Goal: Book appointment/travel/reservation

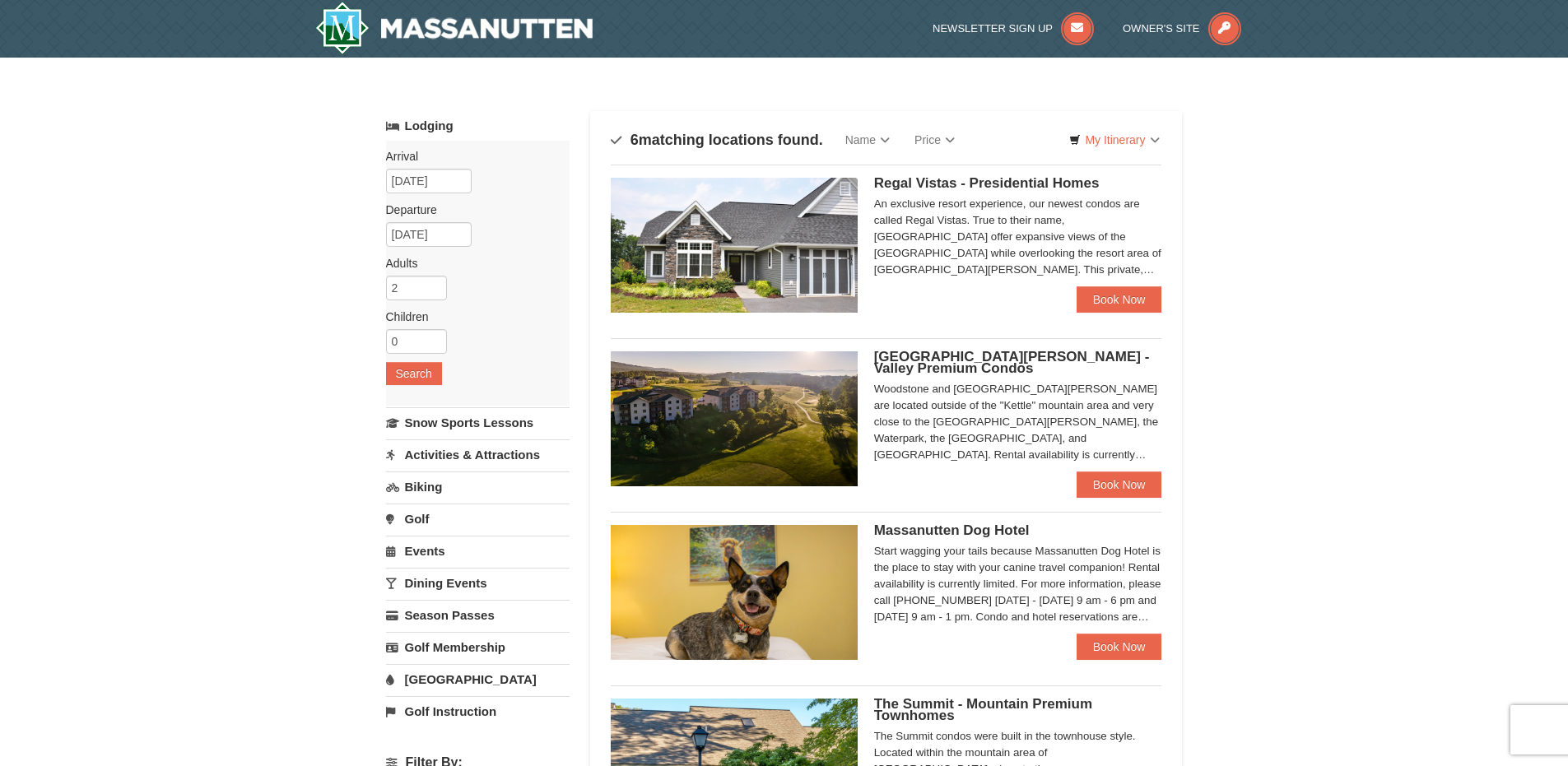
scroll to position [247, 0]
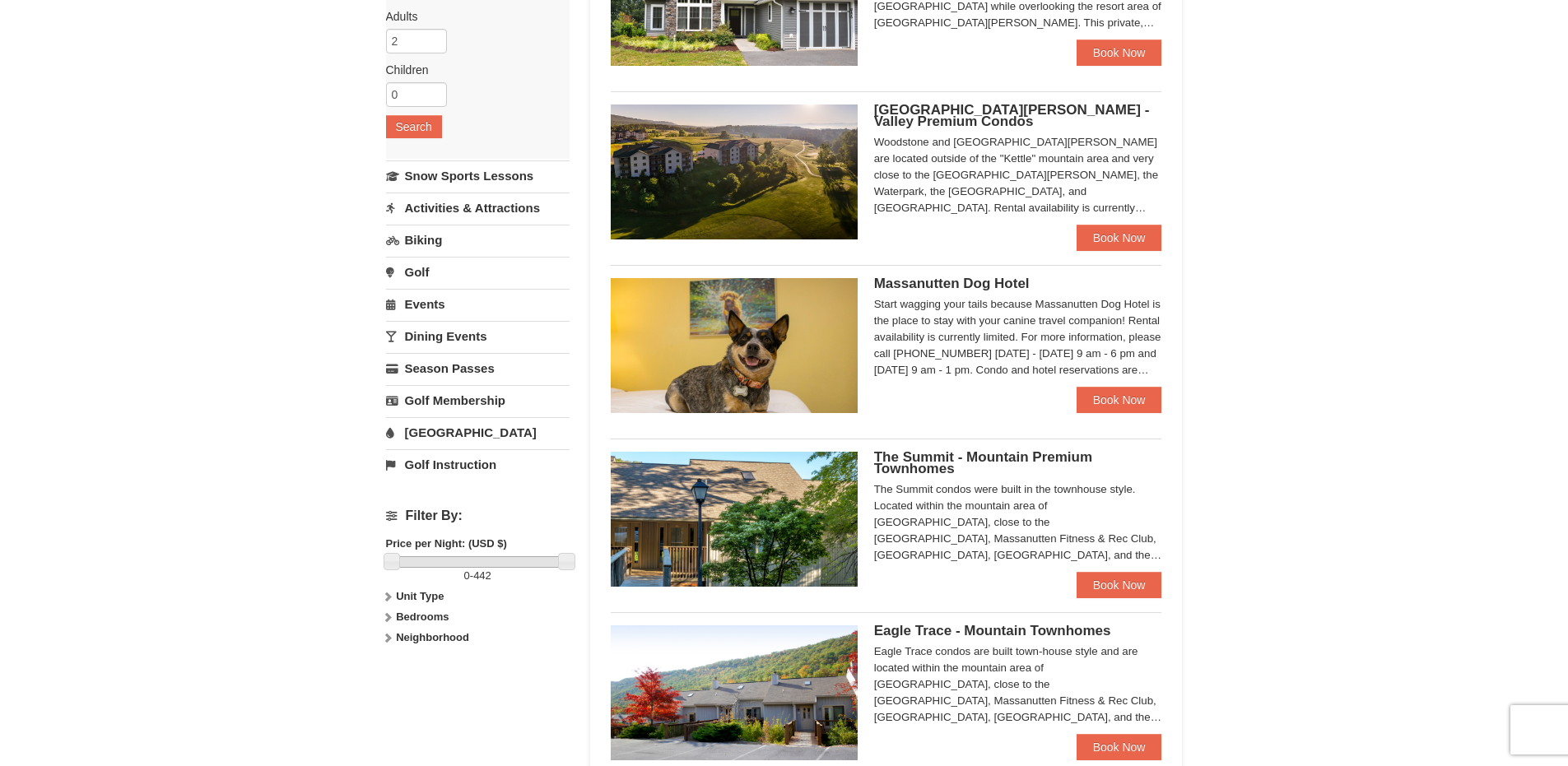
click at [435, 205] on link "Activities & Attractions" at bounding box center [477, 207] width 183 height 30
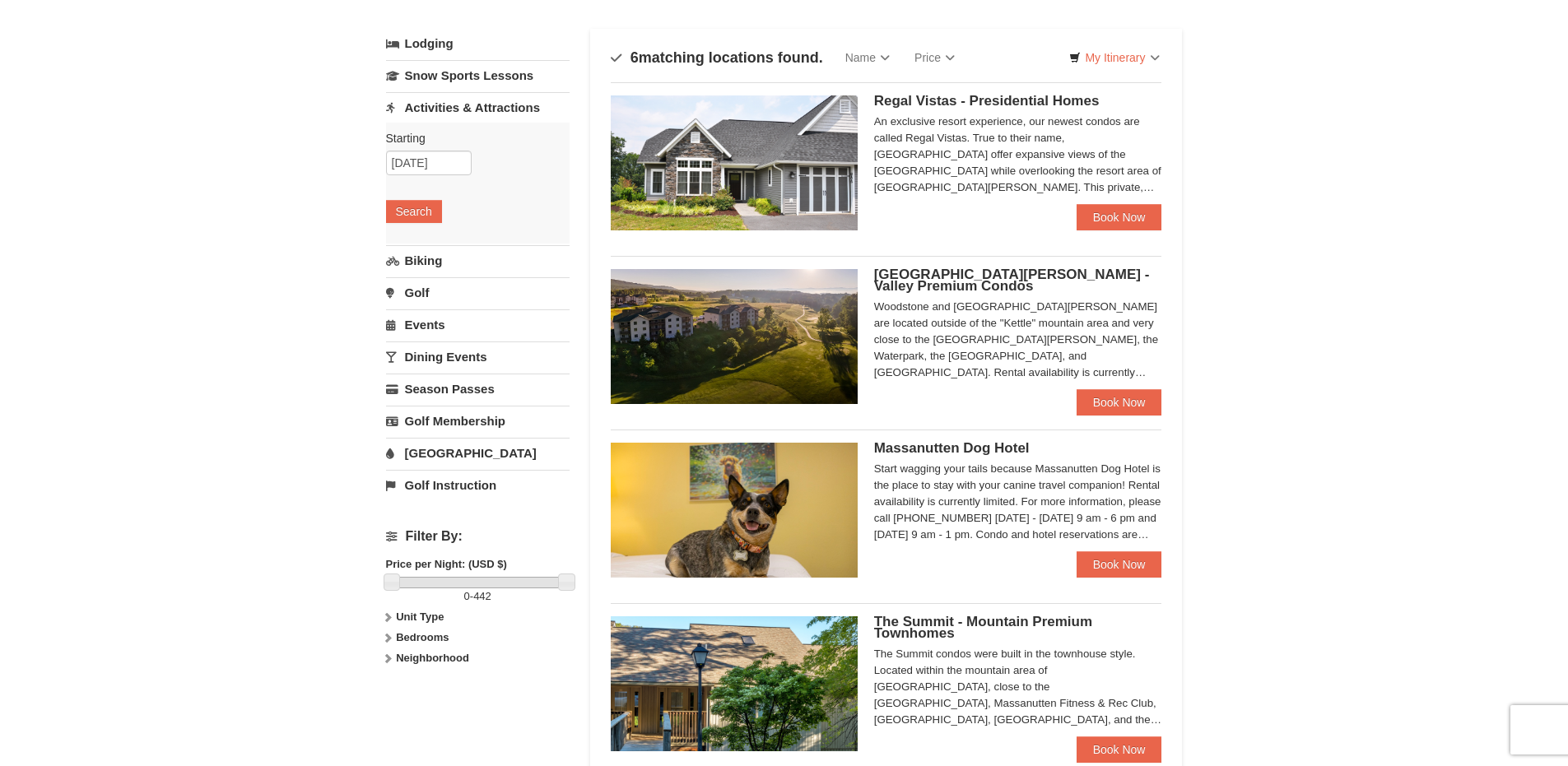
scroll to position [0, 0]
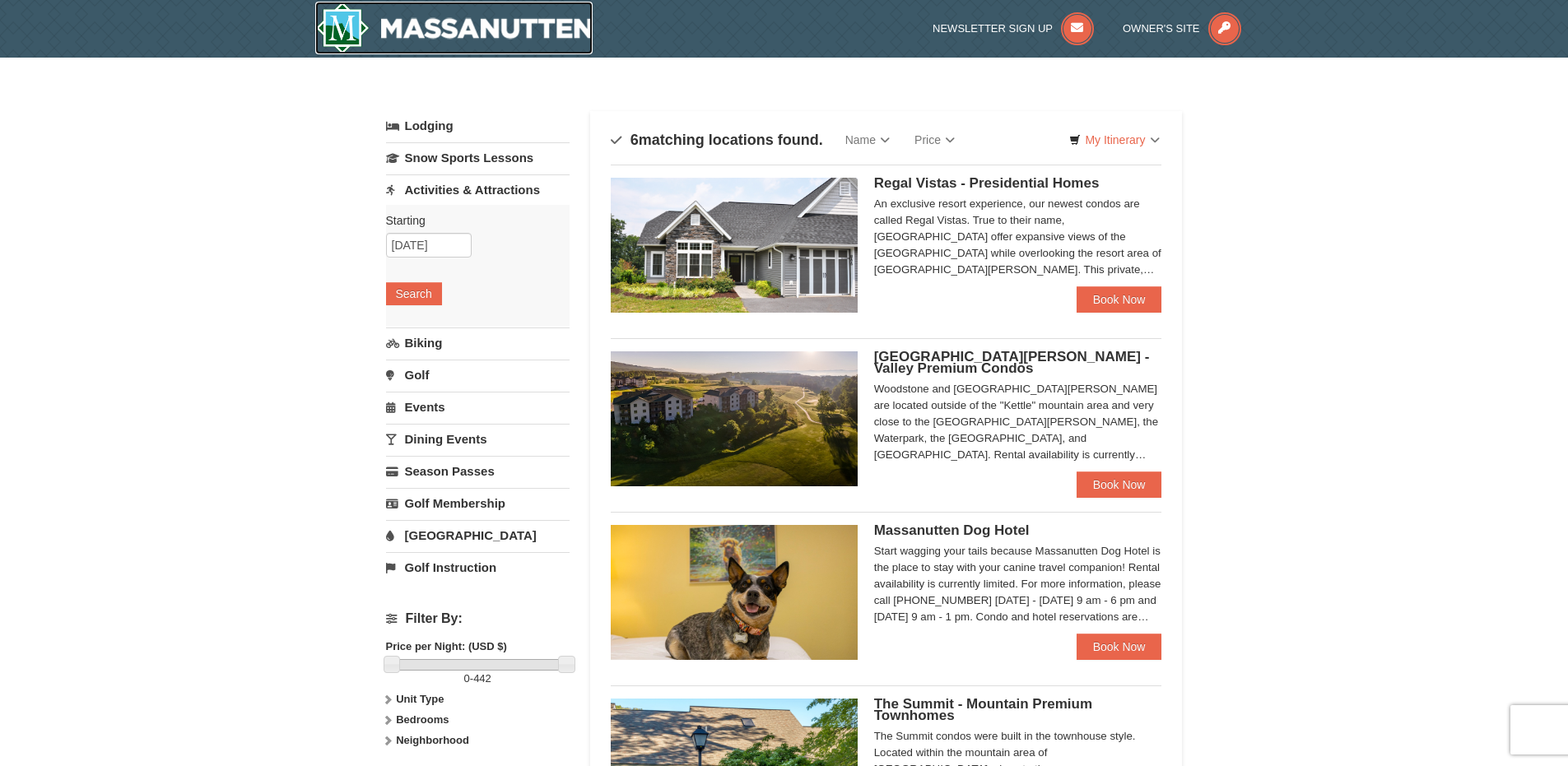
click at [423, 34] on img at bounding box center [455, 28] width 279 height 53
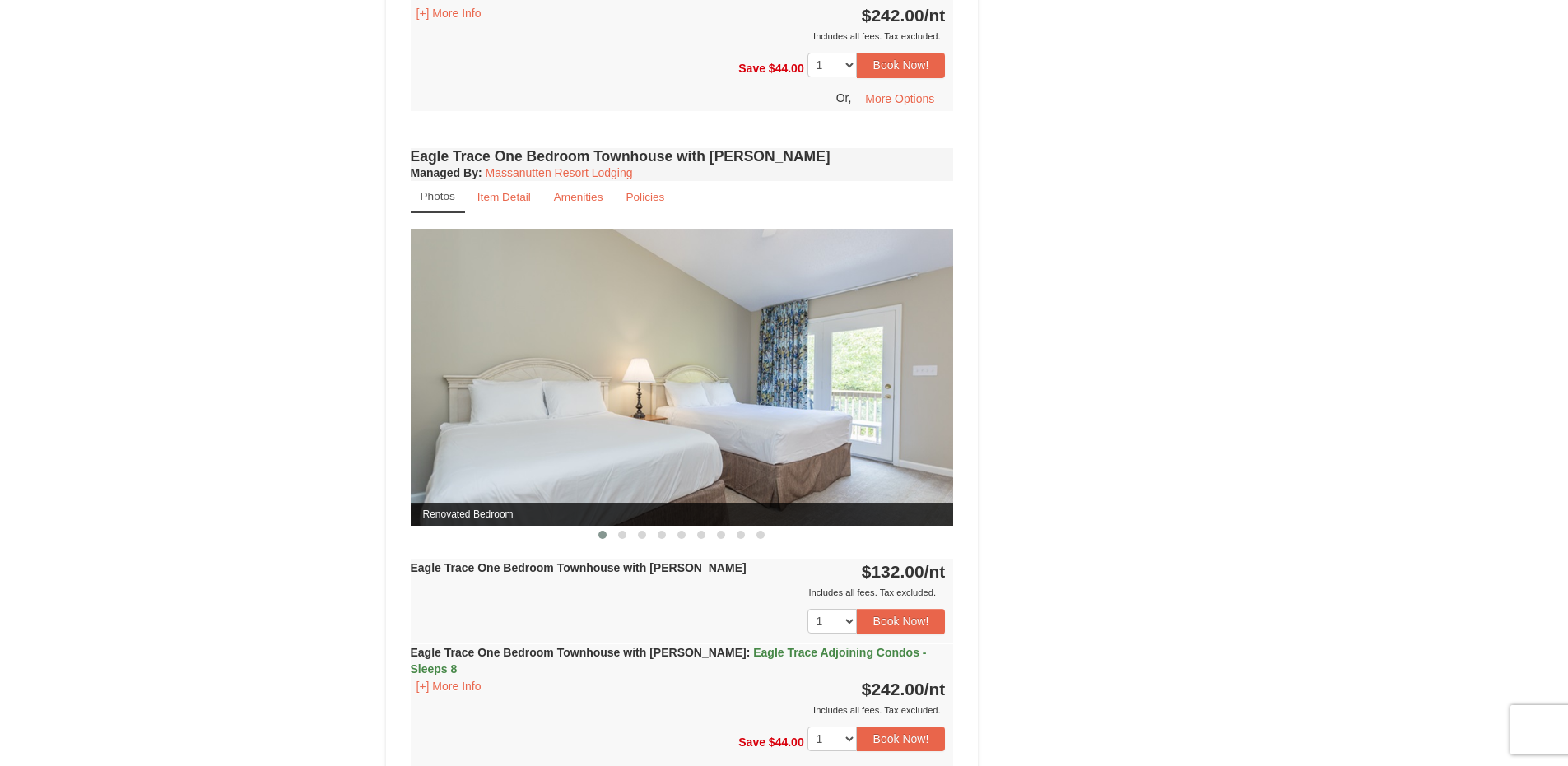
scroll to position [576, 0]
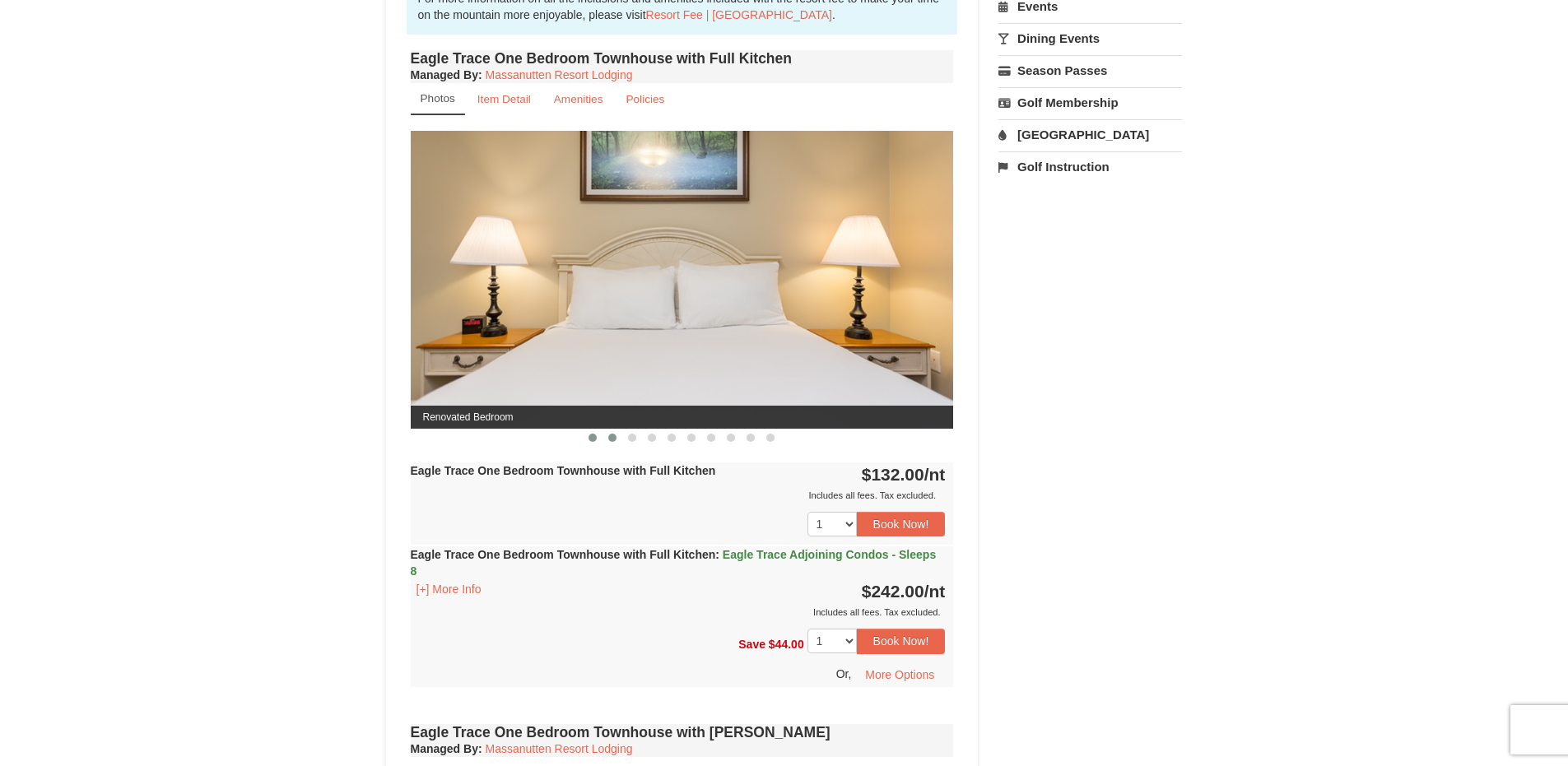
click at [617, 438] on button at bounding box center [613, 437] width 19 height 17
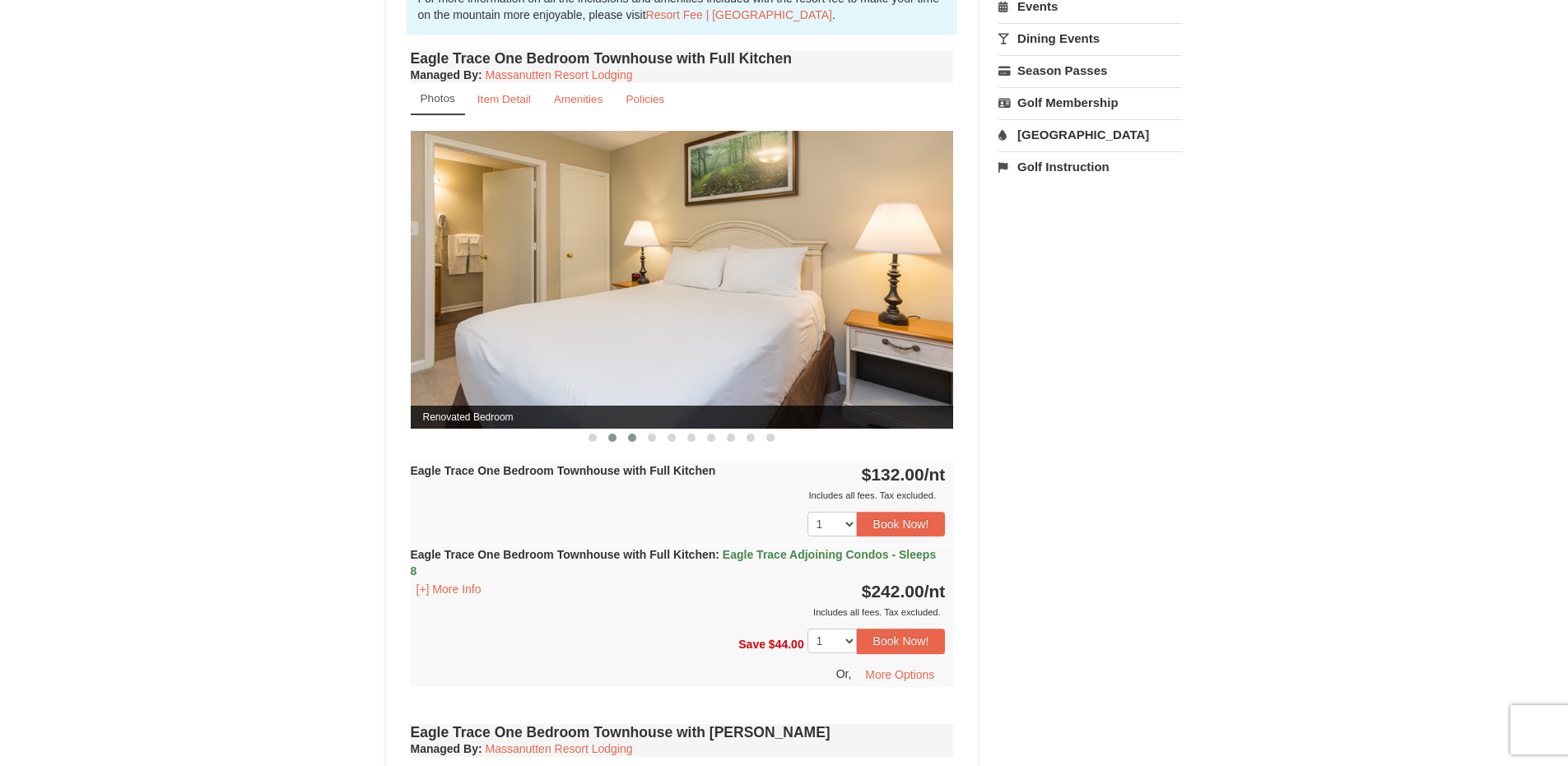
click at [638, 438] on button at bounding box center [632, 437] width 19 height 17
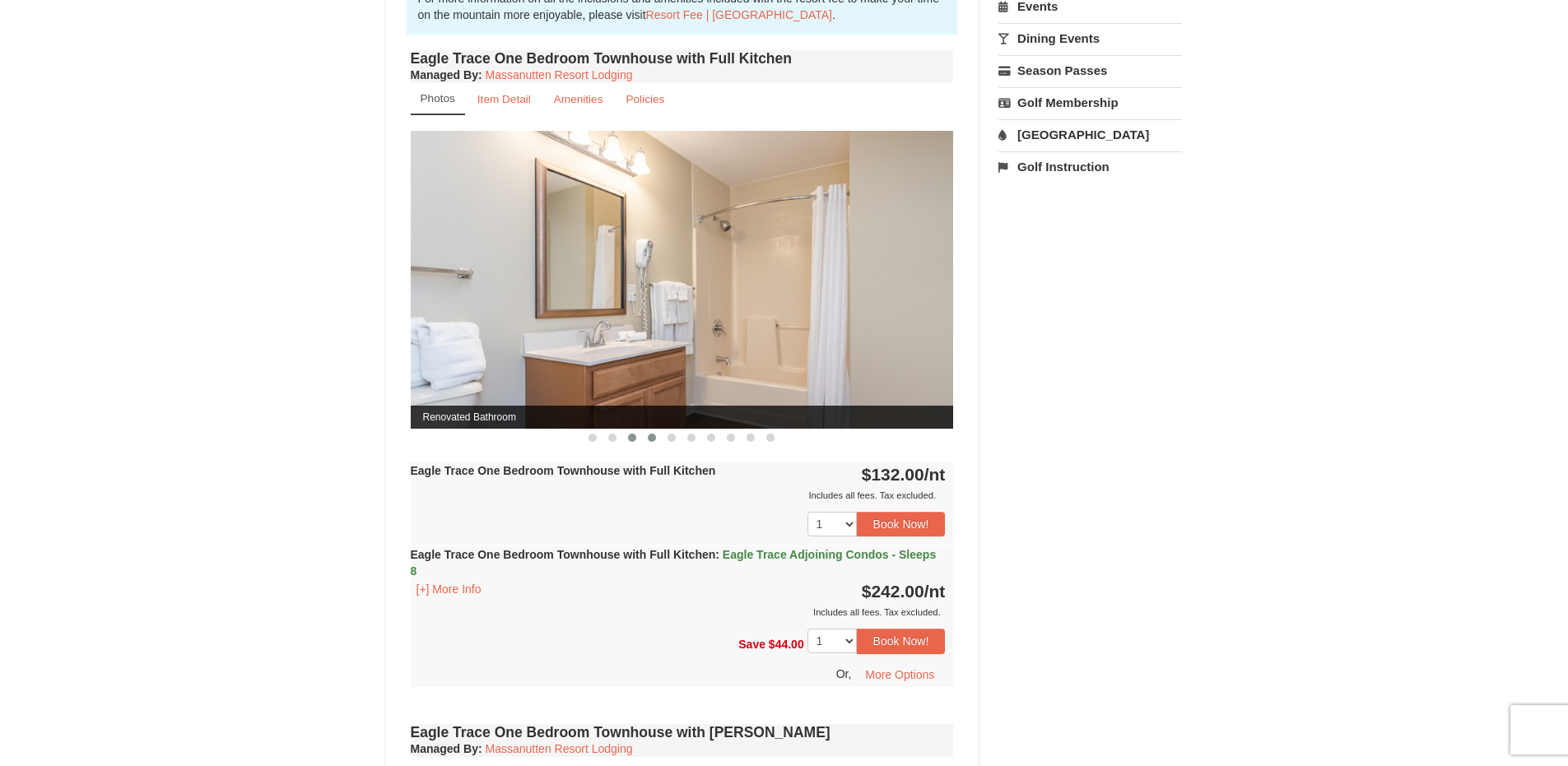
click at [658, 439] on button at bounding box center [652, 437] width 19 height 17
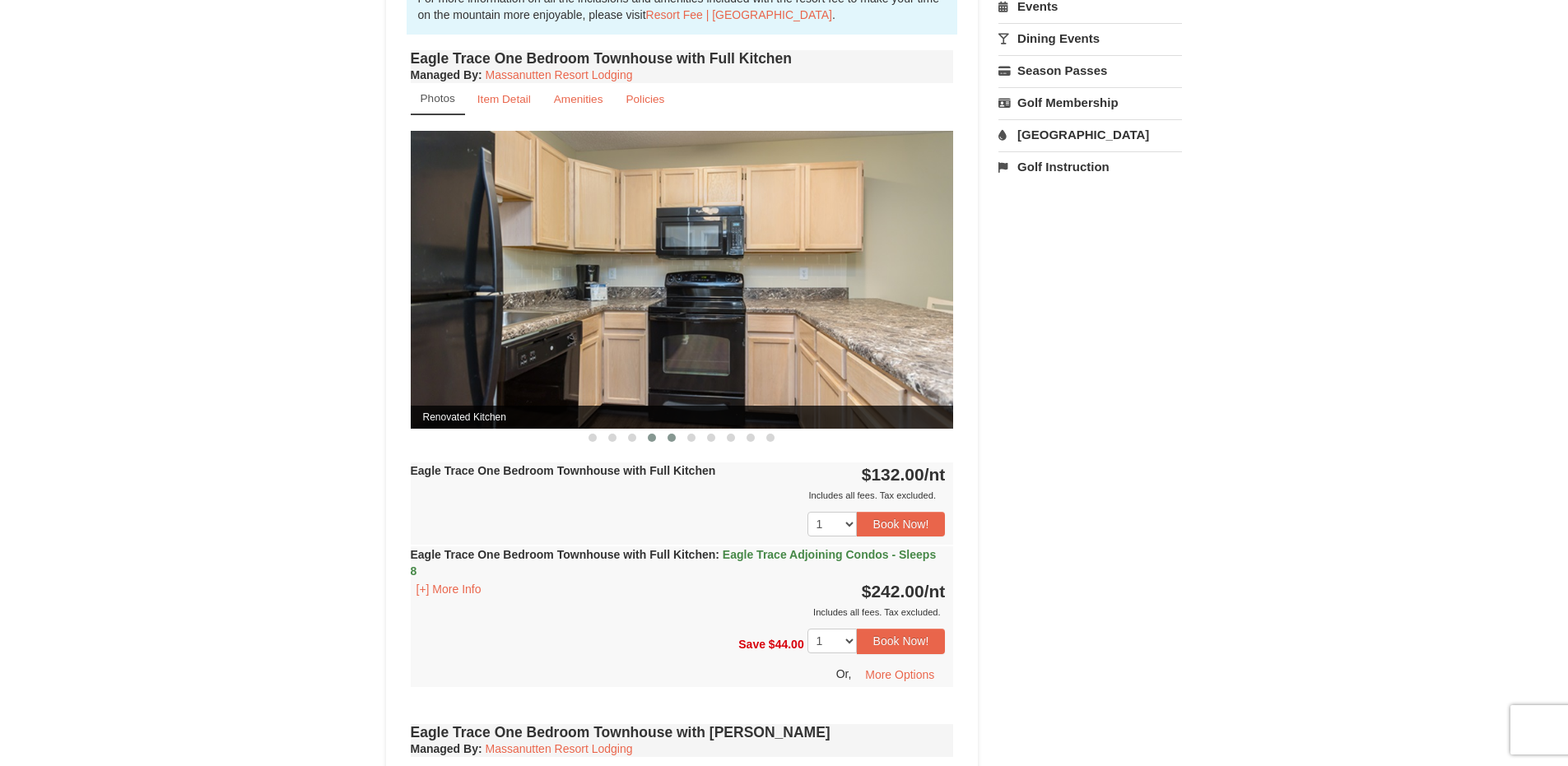
click at [678, 439] on button at bounding box center [671, 437] width 19 height 17
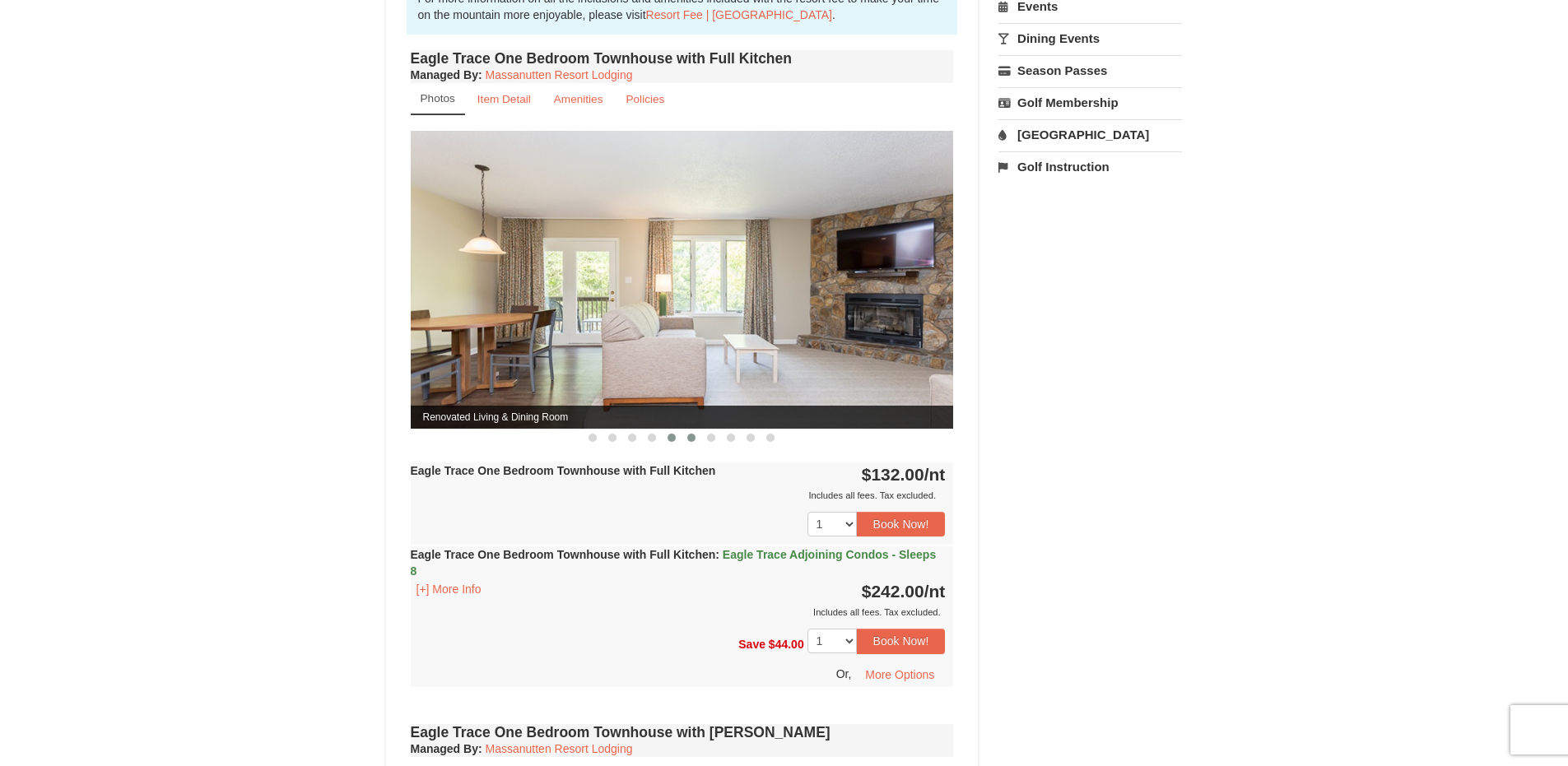
click at [699, 439] on button at bounding box center [691, 437] width 19 height 17
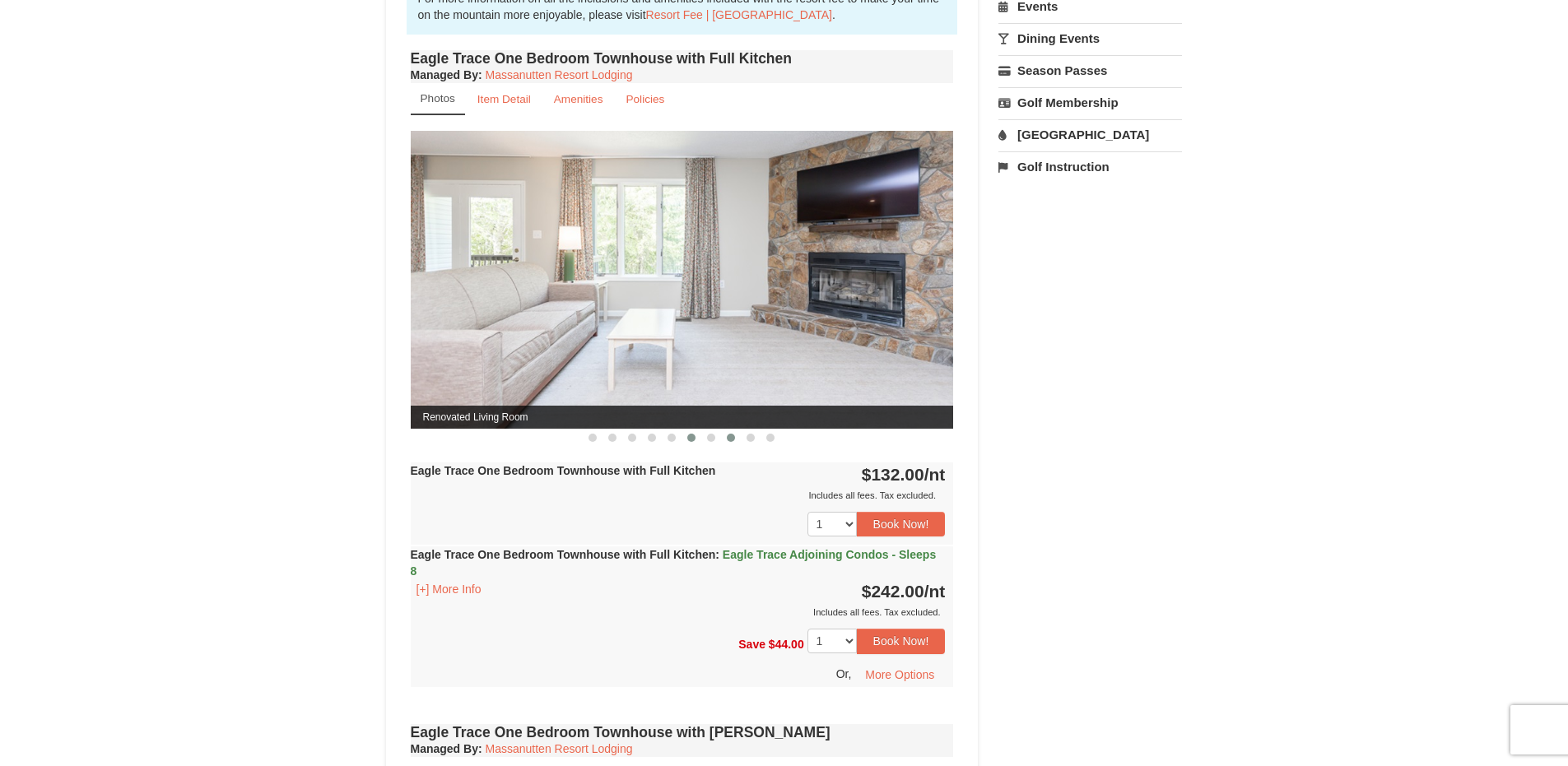
click at [729, 439] on span at bounding box center [730, 437] width 8 height 8
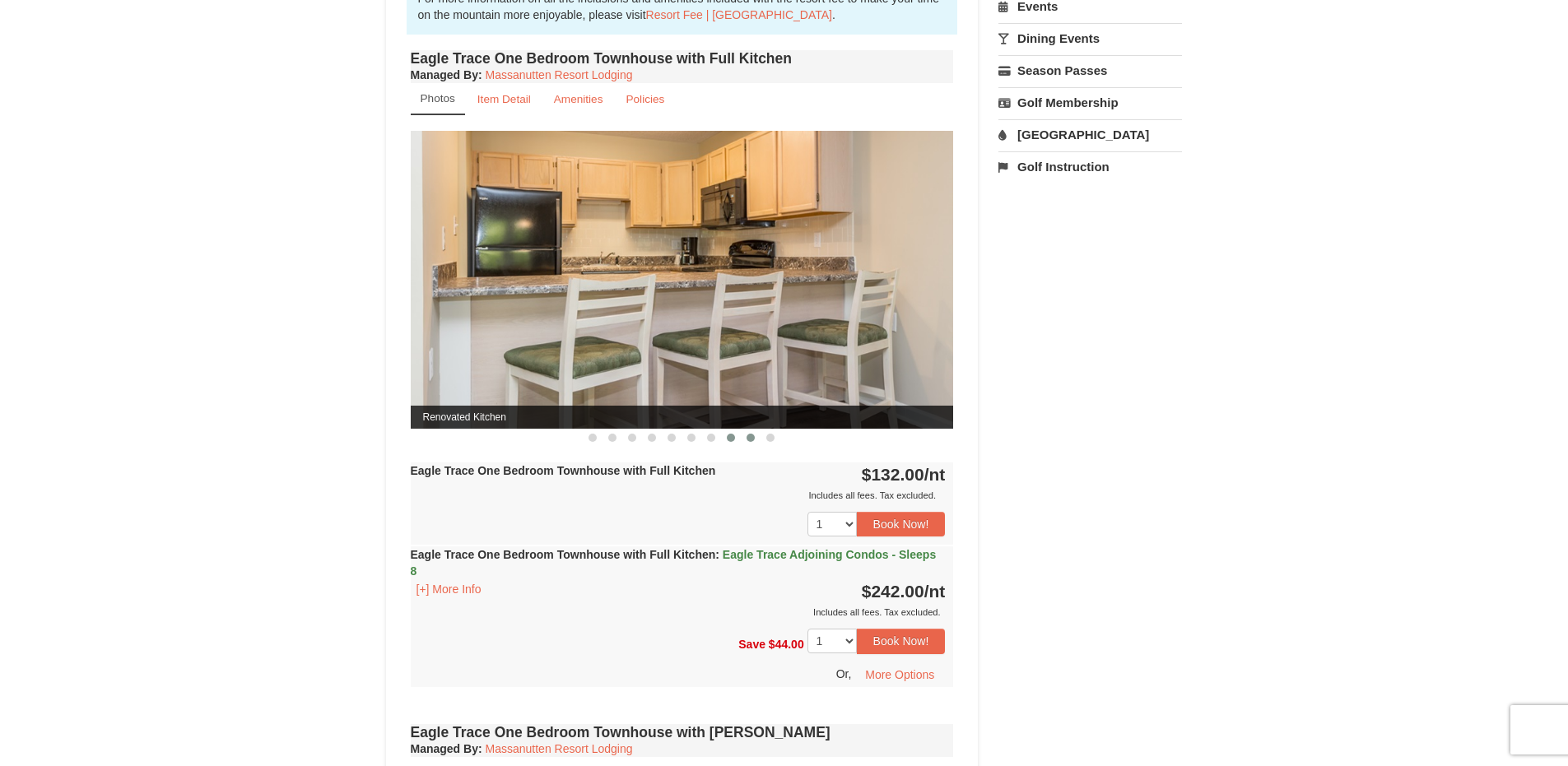
click at [758, 439] on button at bounding box center [751, 437] width 19 height 17
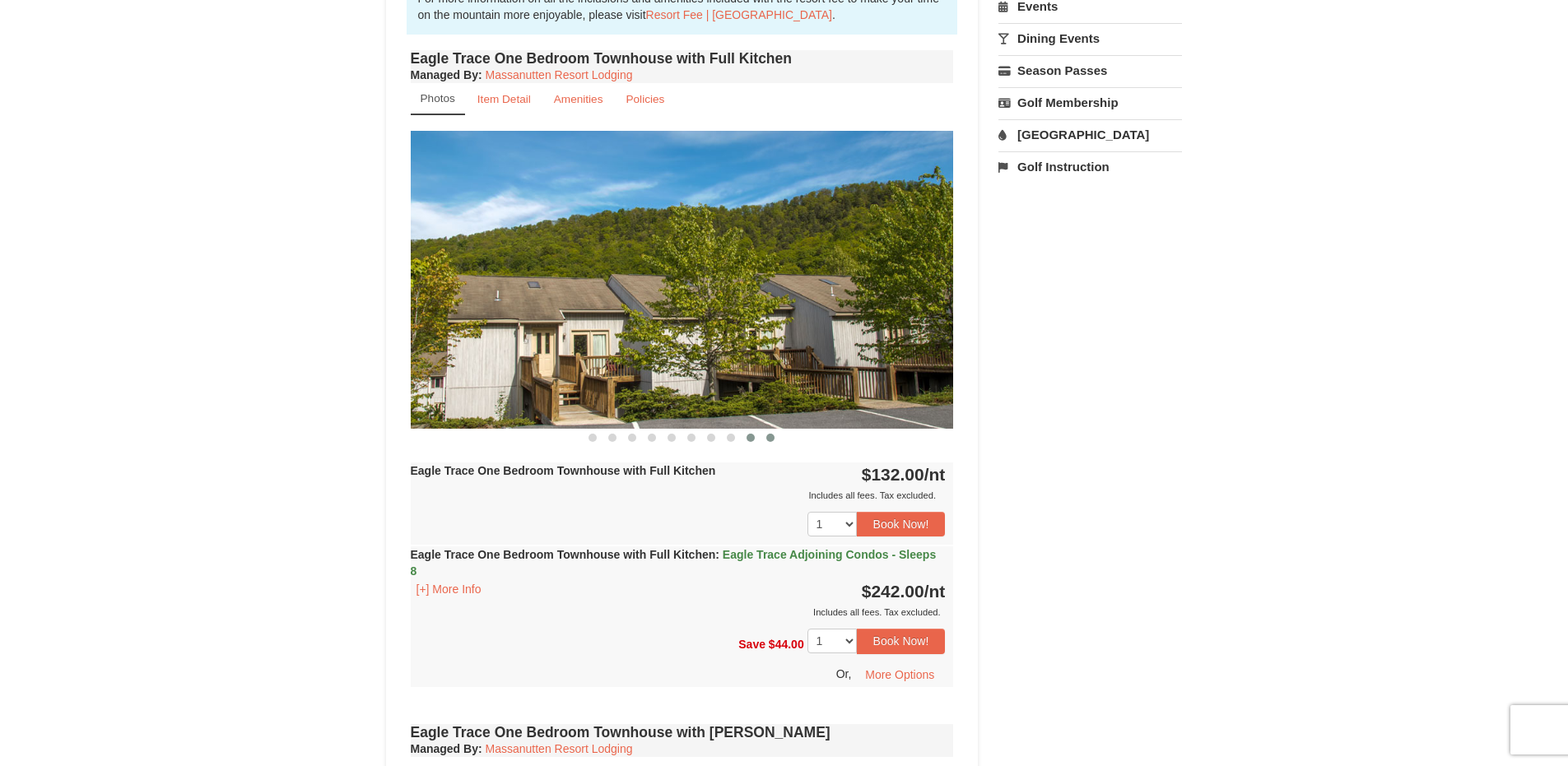
click at [767, 438] on span at bounding box center [770, 437] width 8 height 8
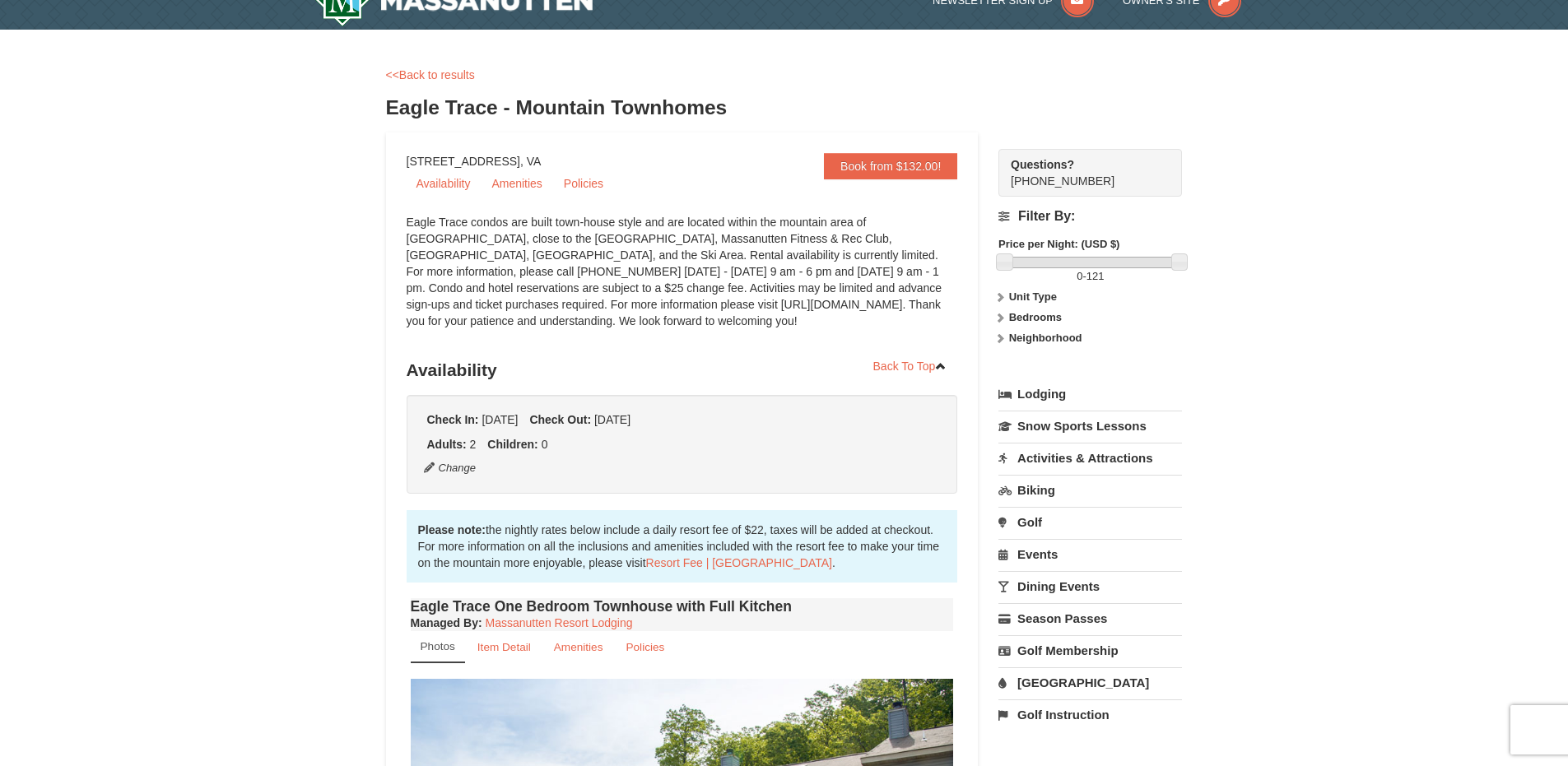
scroll to position [0, 0]
